Goal: Use online tool/utility

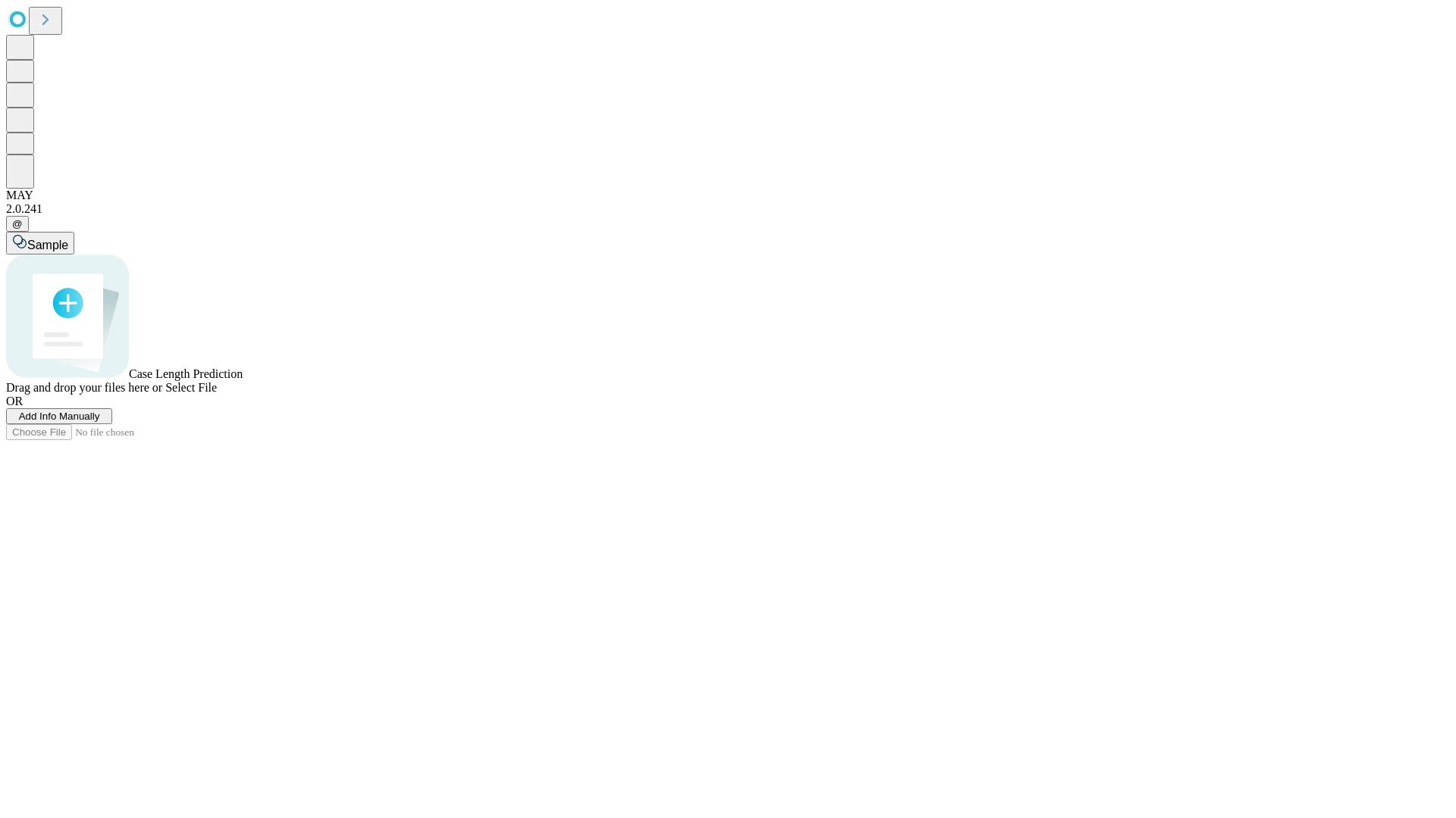
click at [100, 422] on span "Add Info Manually" at bounding box center [59, 416] width 81 height 12
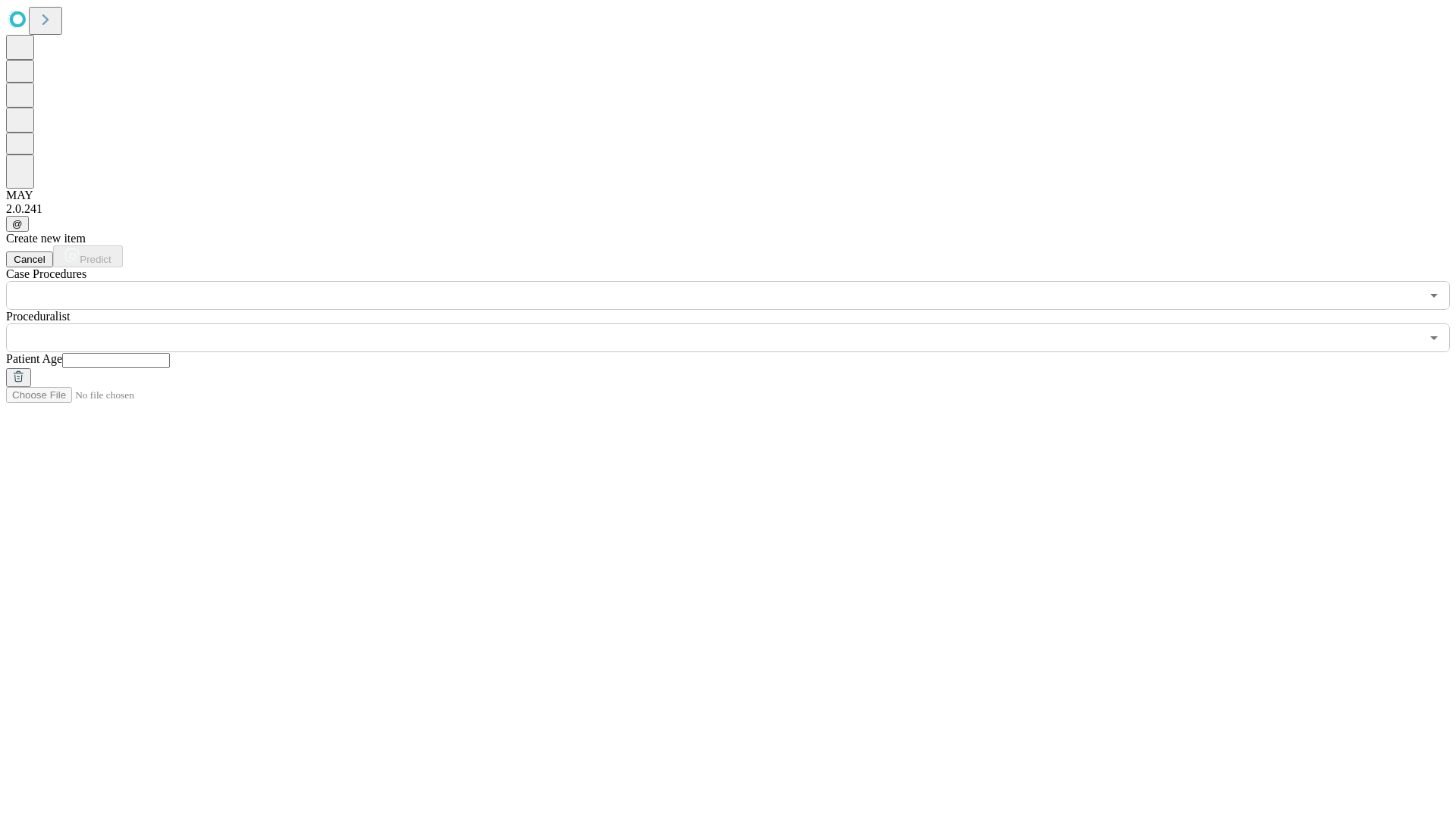
click at [169, 353] on input "text" at bounding box center [116, 360] width 108 height 15
type input "**"
click at [738, 323] on input "text" at bounding box center [713, 338] width 1414 height 29
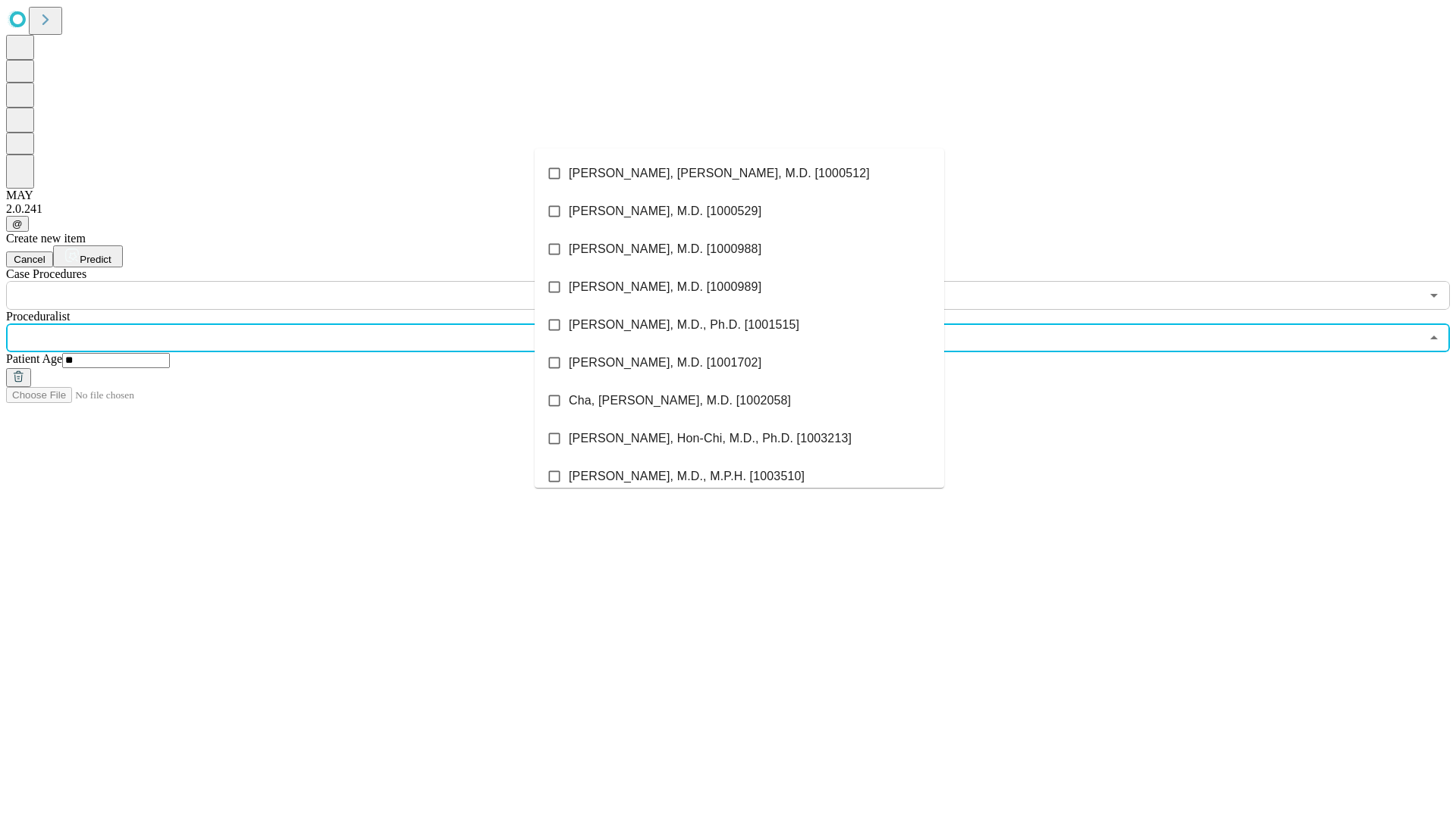
click at [739, 174] on li "[PERSON_NAME], [PERSON_NAME], M.D. [1000512]" at bounding box center [739, 173] width 409 height 38
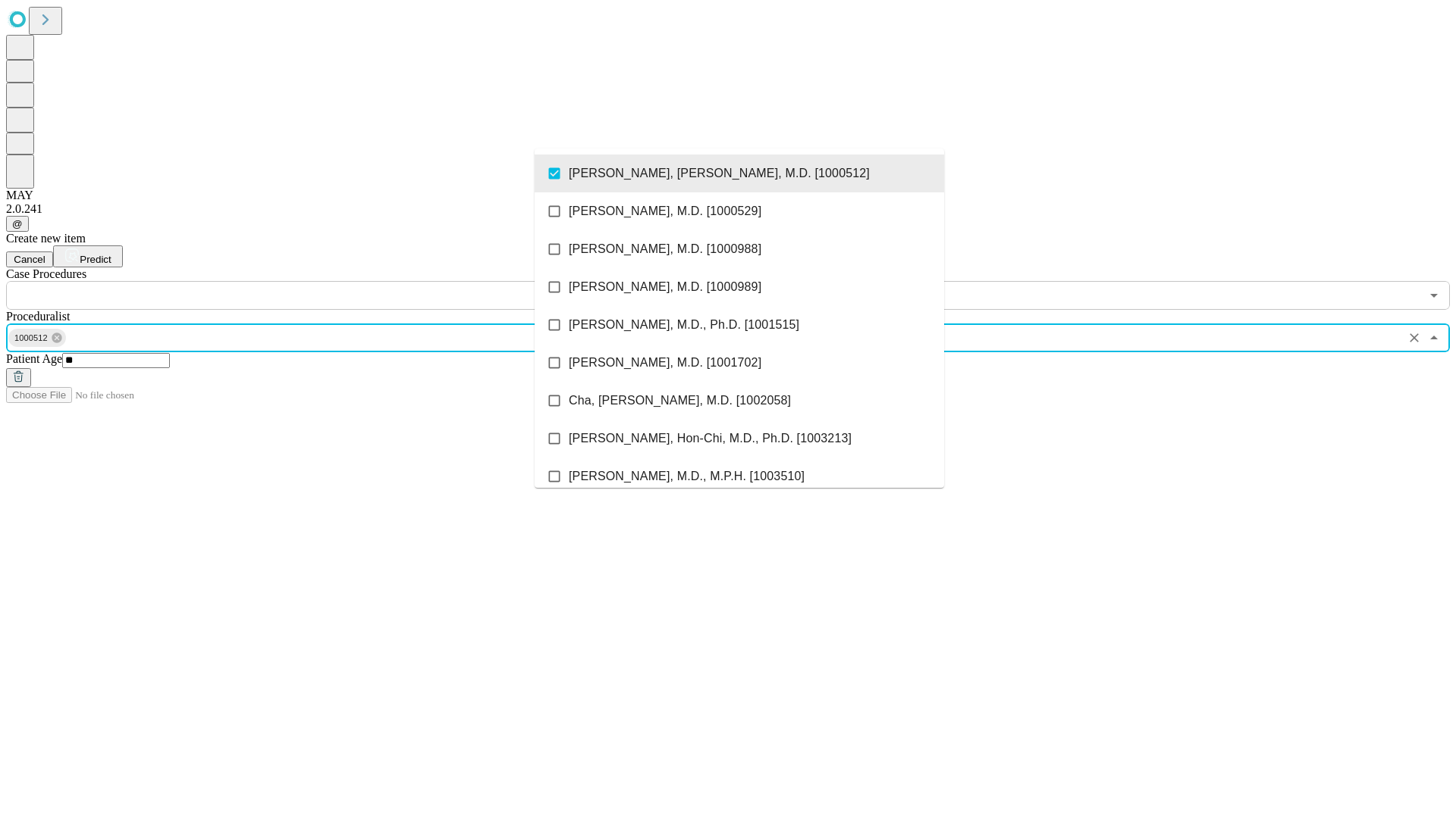
click at [318, 282] on input "text" at bounding box center [713, 296] width 1414 height 29
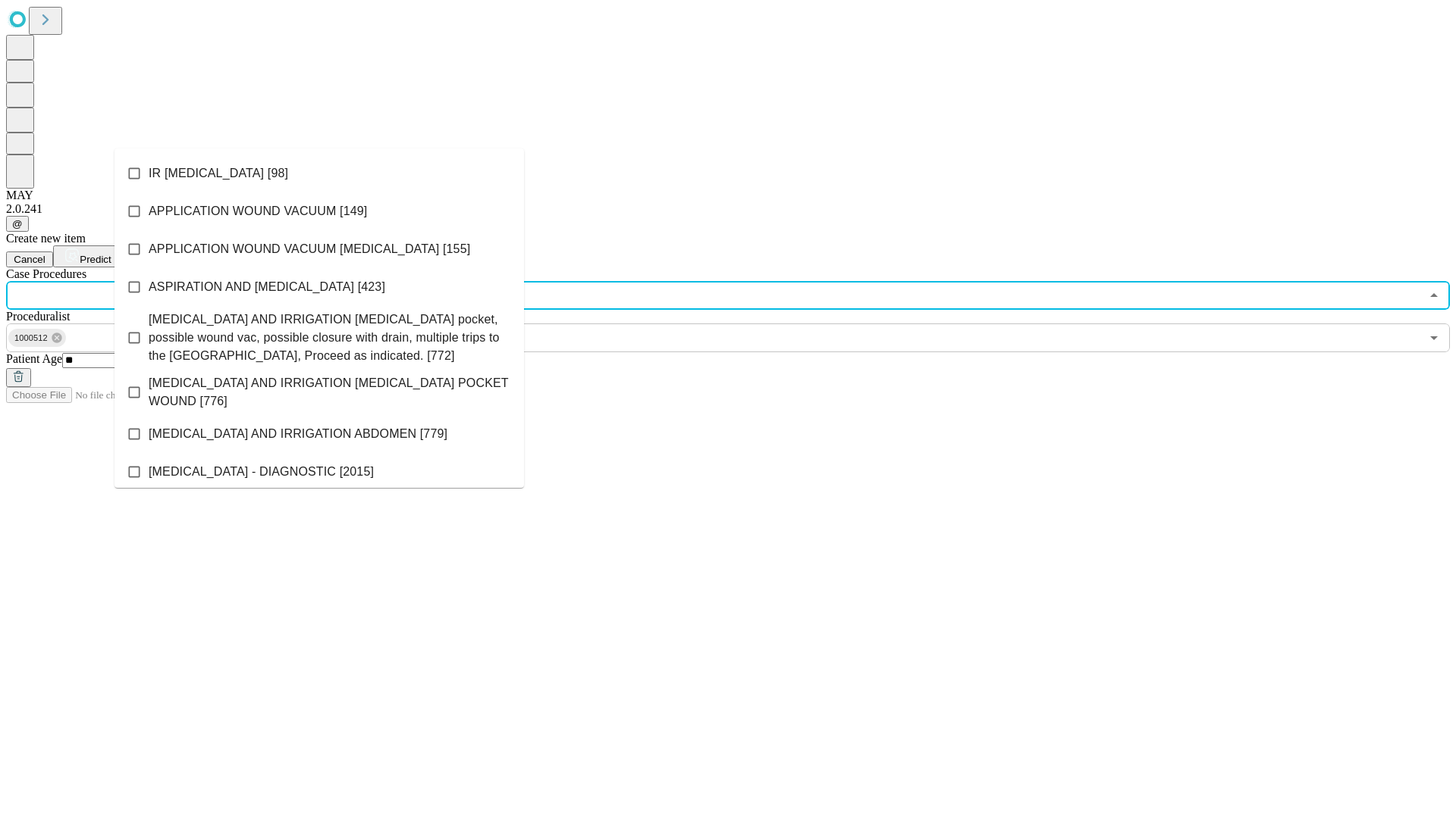
click at [319, 174] on li "IR [MEDICAL_DATA] [98]" at bounding box center [318, 173] width 409 height 38
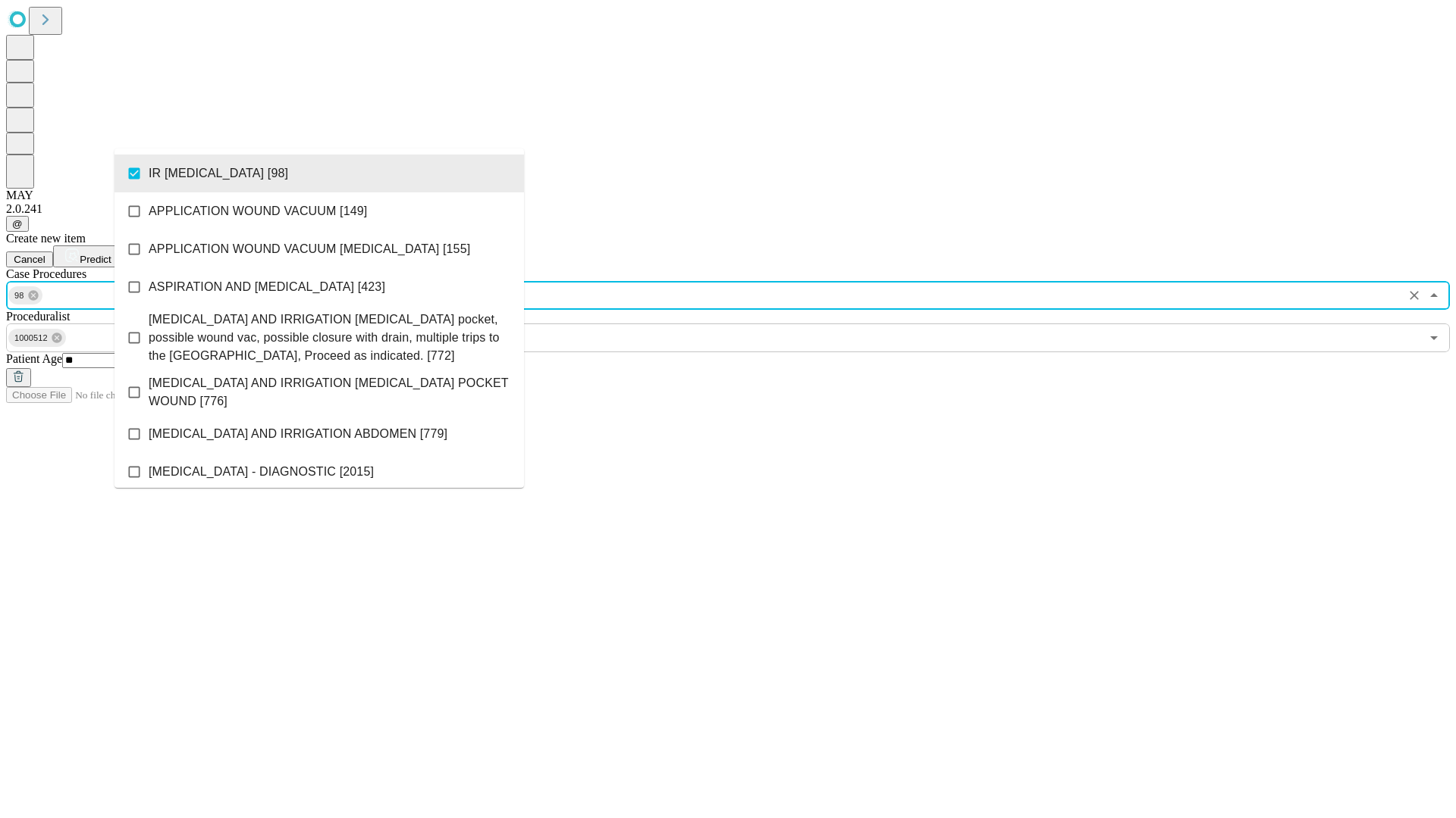
click at [111, 254] on span "Predict" at bounding box center [95, 259] width 31 height 12
